Goal: Understand process/instructions: Learn how to perform a task or action

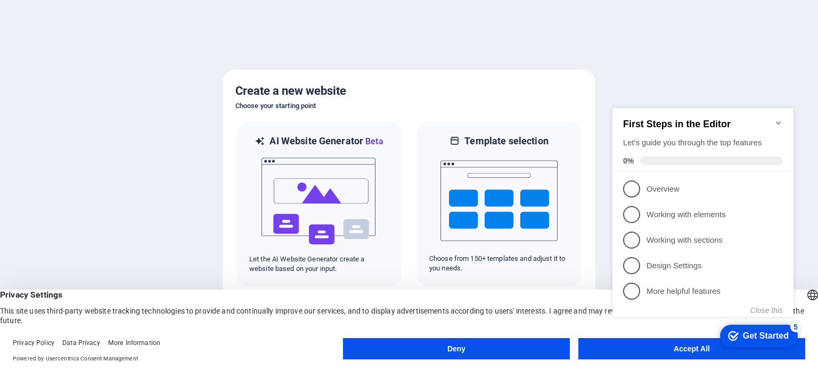
click at [677, 349] on div "checkmark Get Started 5 First Steps in the Editor Let's guide you through the t…" at bounding box center [705, 221] width 194 height 259
click at [749, 332] on div "Get Started" at bounding box center [766, 336] width 46 height 10
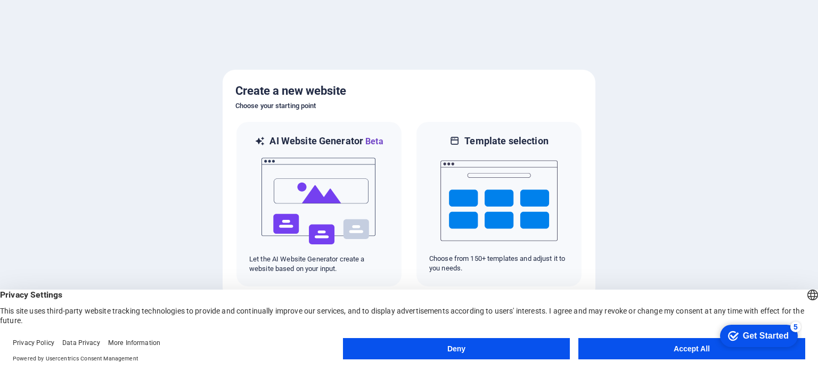
click at [798, 351] on div "checkmark Get Started 5 First Steps in the Editor Let's guide you through the t…" at bounding box center [756, 335] width 91 height 32
click at [788, 332] on div "Get Started" at bounding box center [766, 336] width 46 height 10
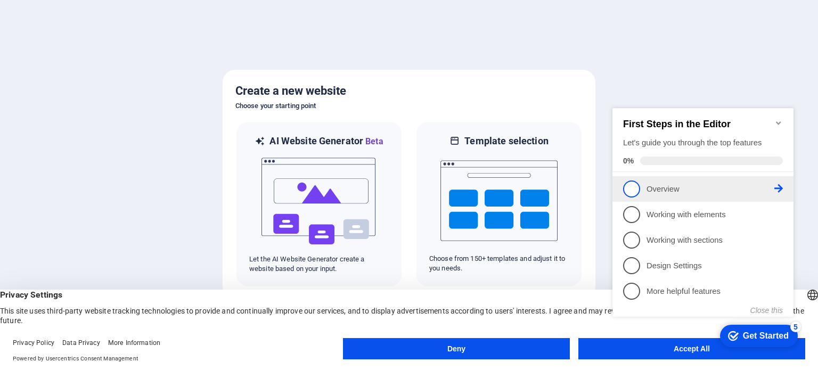
click at [634, 193] on span "1" at bounding box center [631, 188] width 17 height 17
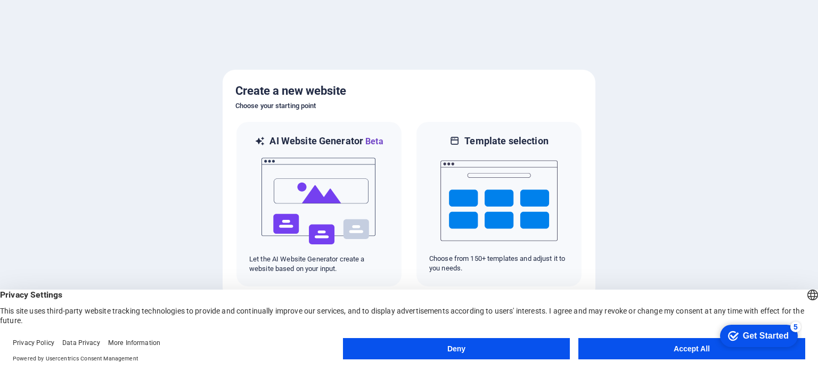
click at [688, 351] on button "Accept All" at bounding box center [691, 348] width 227 height 21
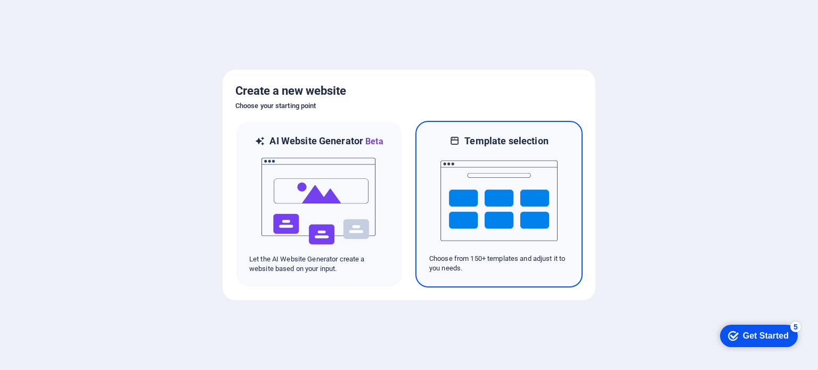
click at [507, 176] on img at bounding box center [498, 200] width 117 height 106
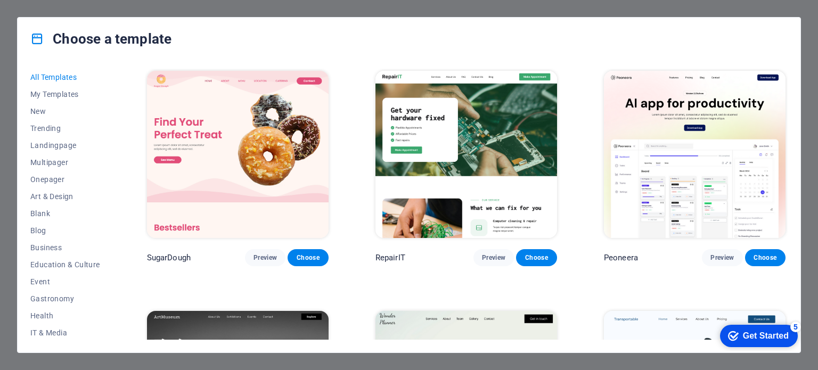
click at [499, 166] on img at bounding box center [466, 154] width 182 height 167
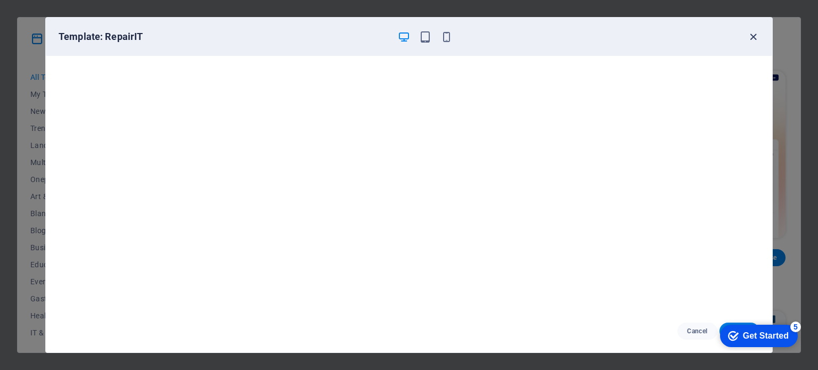
click at [754, 34] on icon "button" at bounding box center [753, 37] width 12 height 12
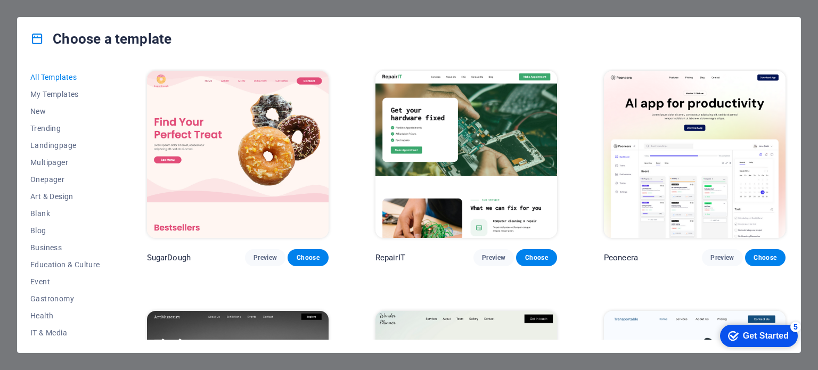
click at [781, 27] on div "Choose a template" at bounding box center [409, 39] width 783 height 43
